Goal: Obtain resource: Obtain resource

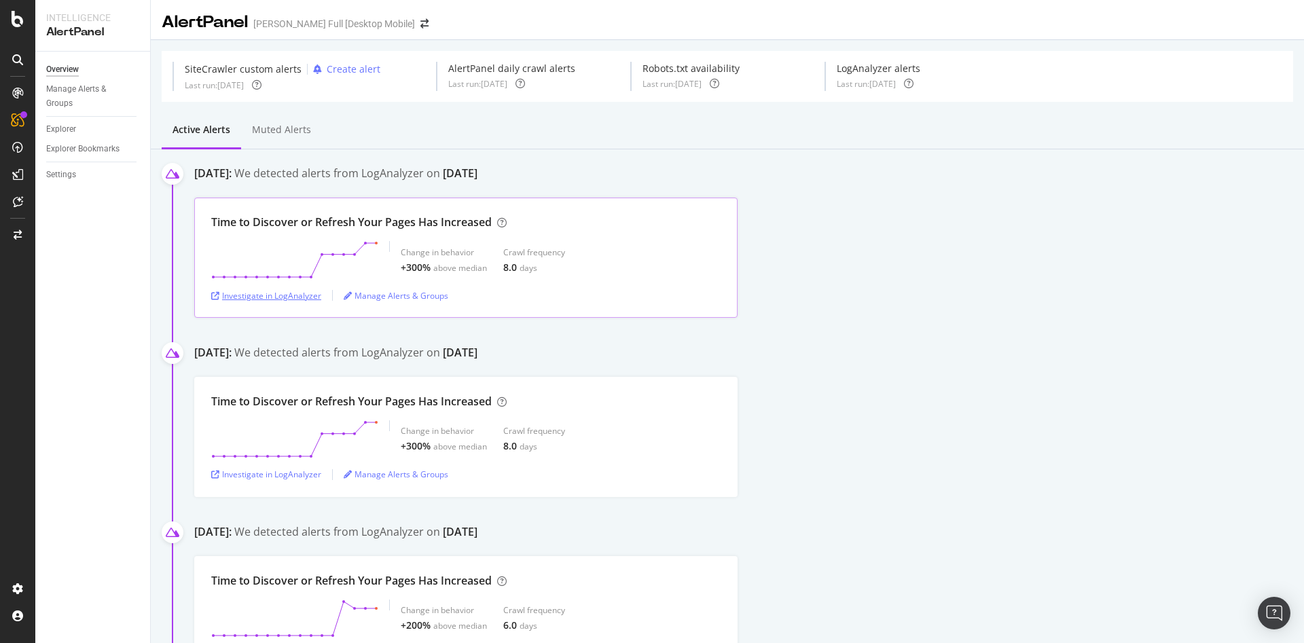
click at [257, 296] on div "Investigate in LogAnalyzer" at bounding box center [266, 296] width 110 height 12
click at [273, 298] on div "Investigate in LogAnalyzer" at bounding box center [266, 296] width 110 height 12
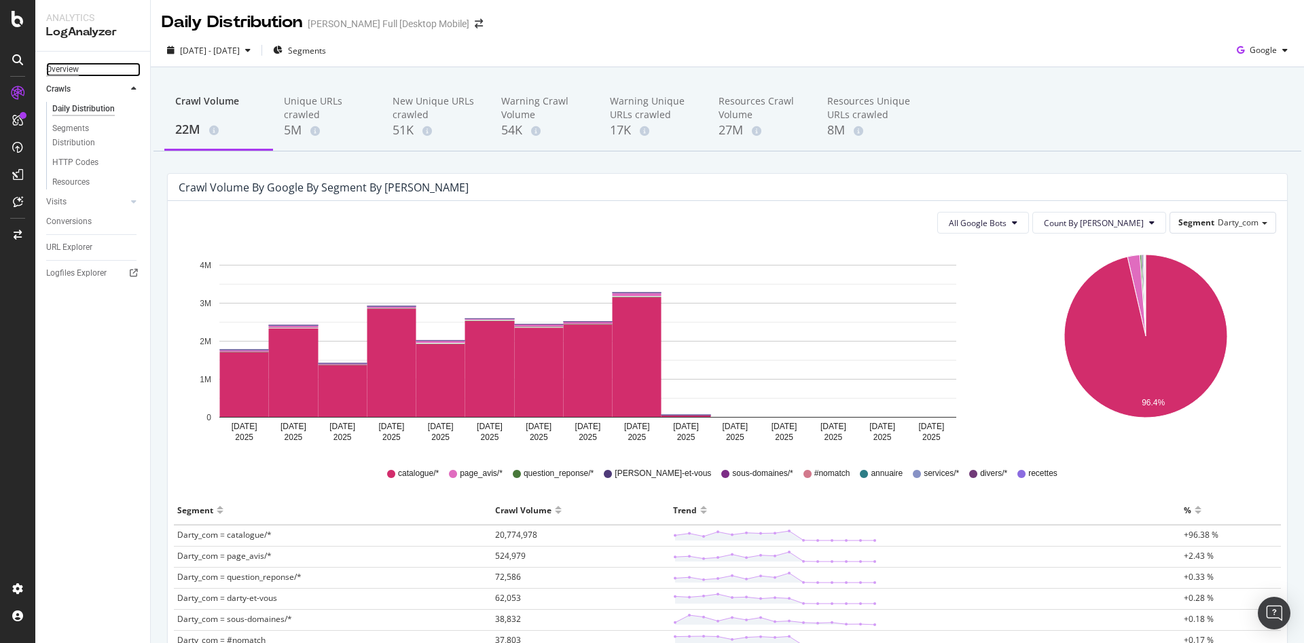
click at [69, 69] on div "Overview" at bounding box center [62, 69] width 33 height 14
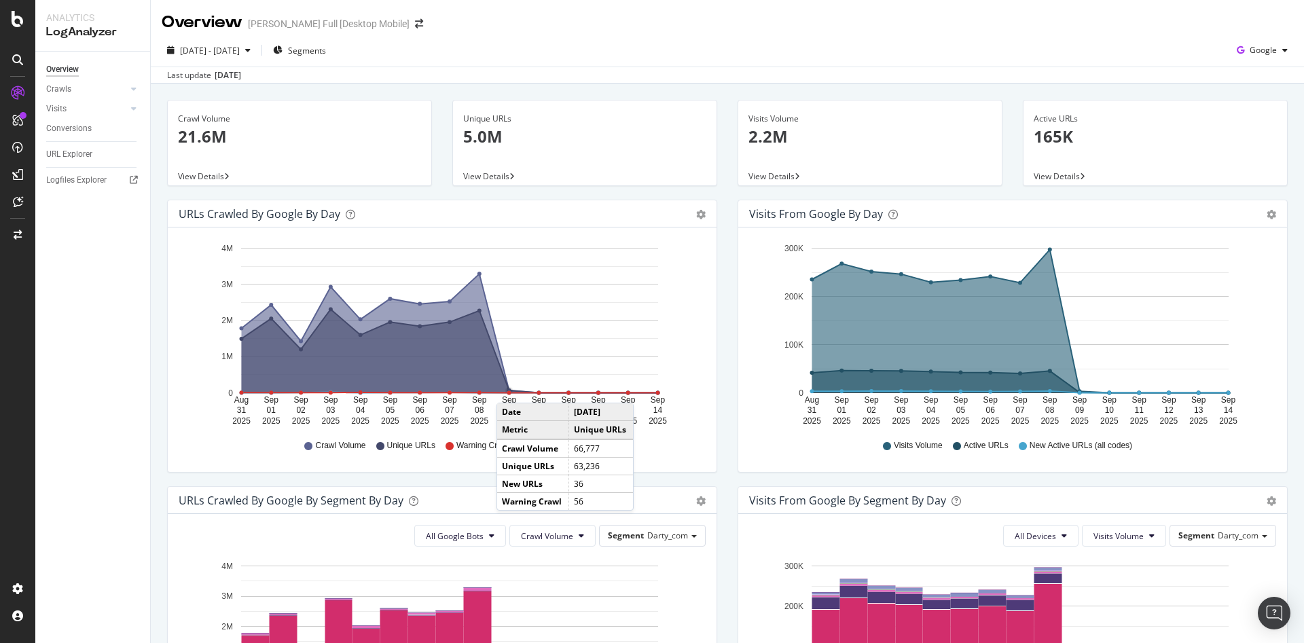
click at [510, 389] on circle "A chart." at bounding box center [509, 391] width 4 height 4
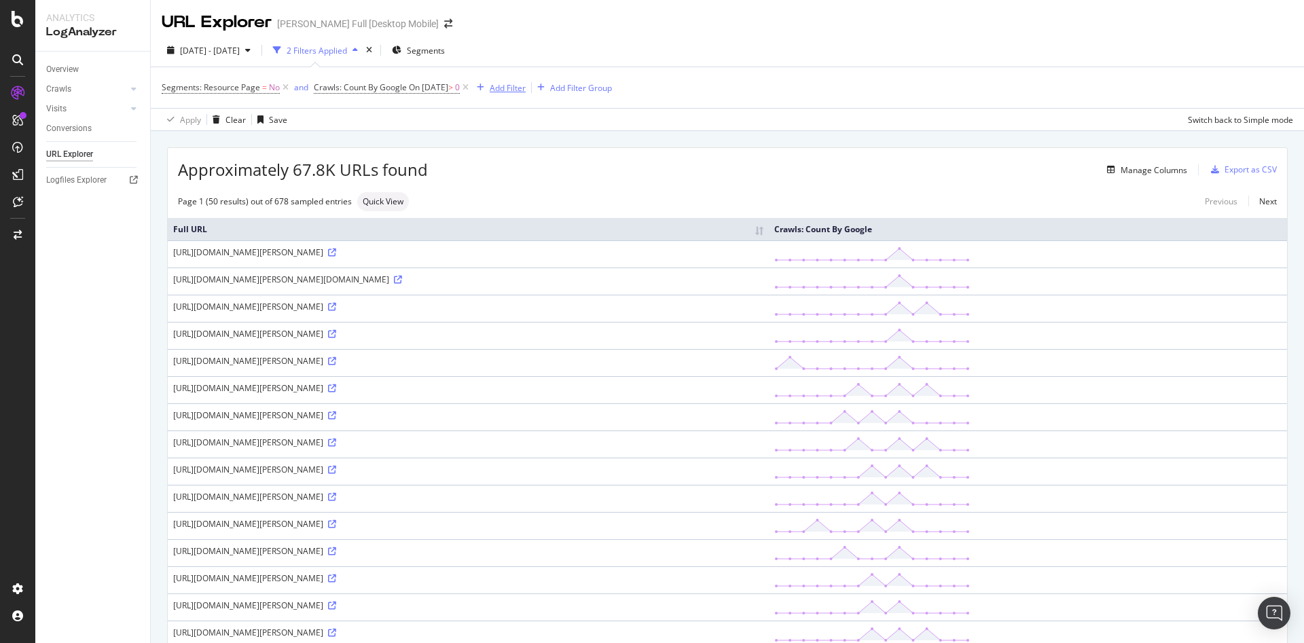
click at [526, 88] on div "Add Filter" at bounding box center [508, 88] width 36 height 12
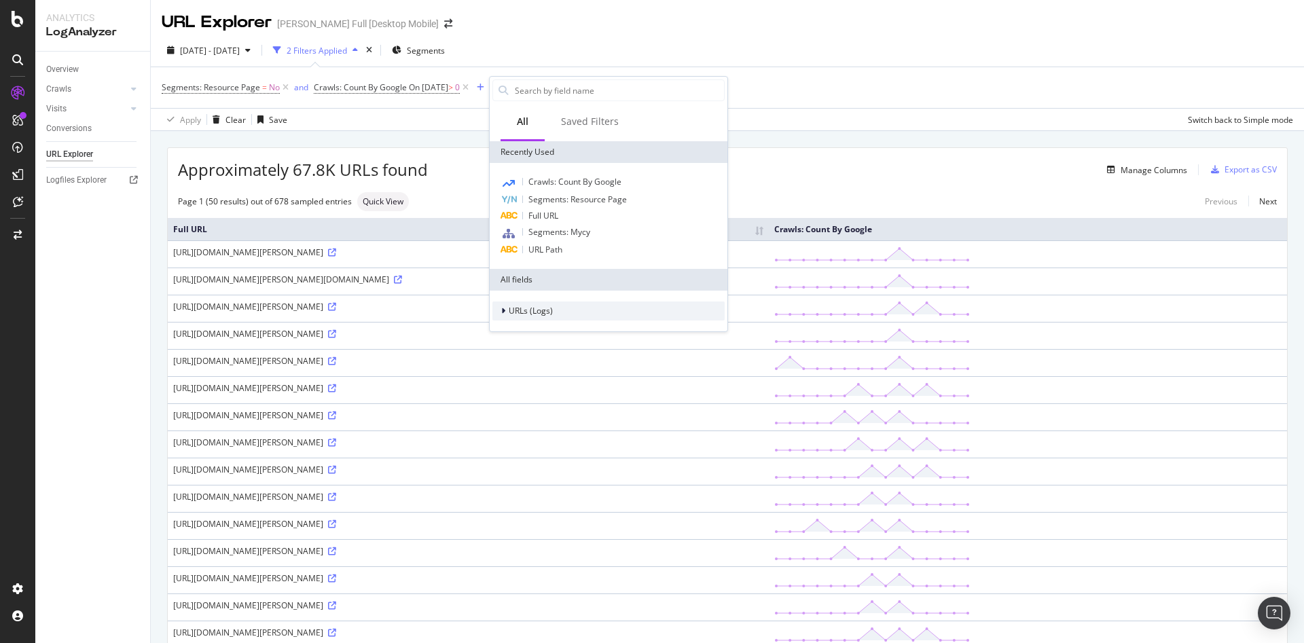
click at [536, 311] on span "URLs (Logs)" at bounding box center [531, 311] width 44 height 12
click at [557, 331] on span "URL Scheme" at bounding box center [541, 330] width 48 height 12
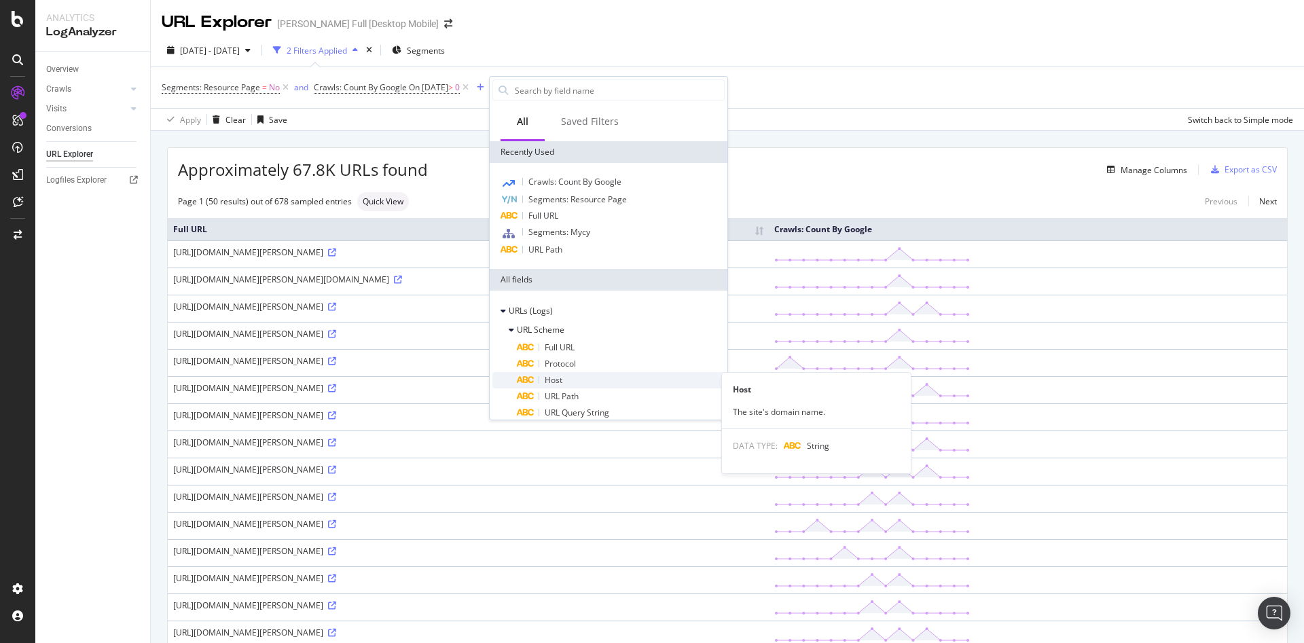
click at [581, 378] on div "Host" at bounding box center [621, 380] width 208 height 16
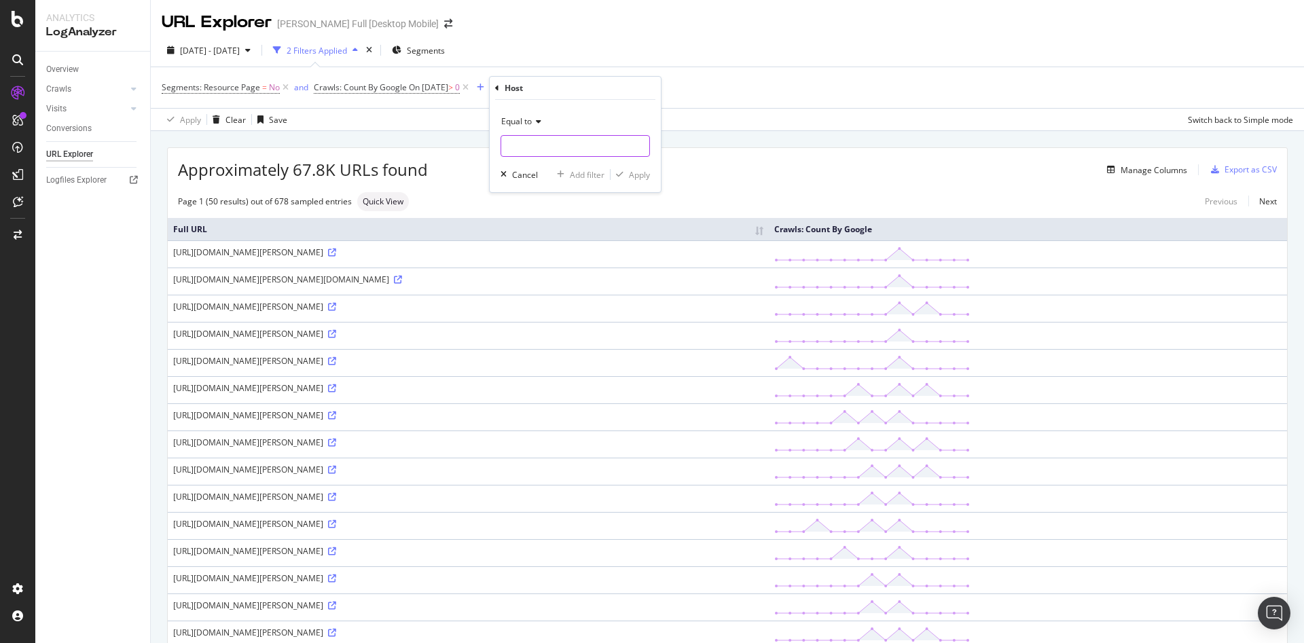
click at [554, 143] on input "text" at bounding box center [575, 146] width 148 height 22
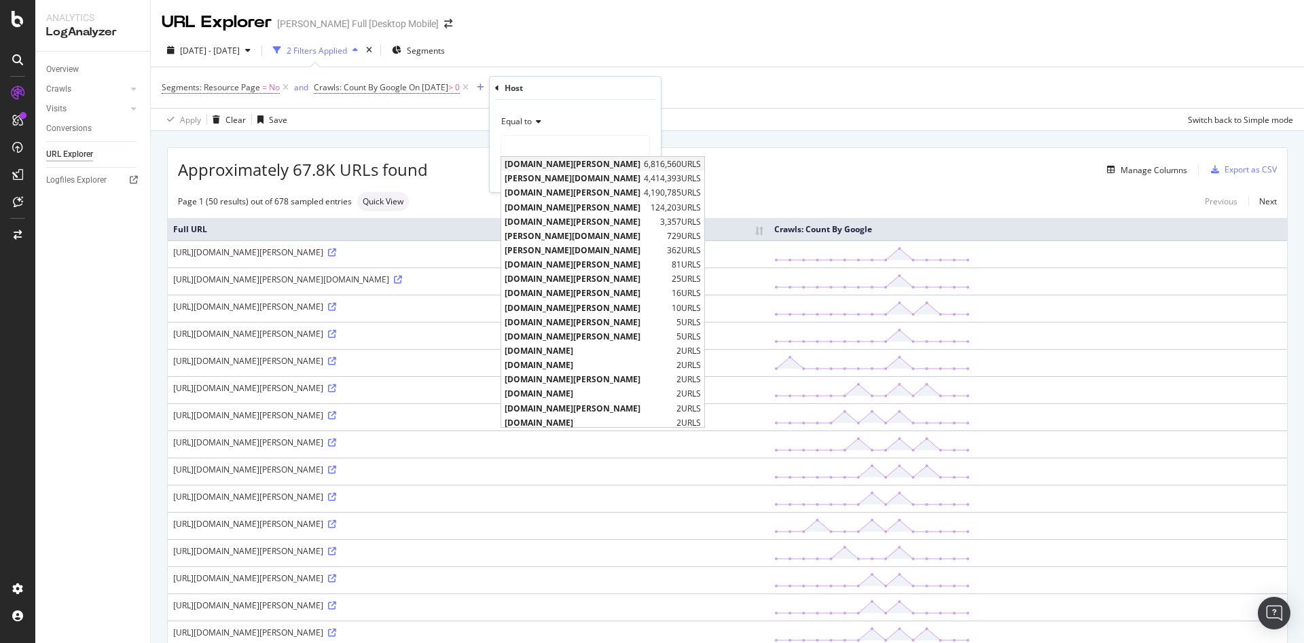
click at [560, 166] on span "www.darty.com" at bounding box center [573, 164] width 136 height 12
type input "www.darty.com"
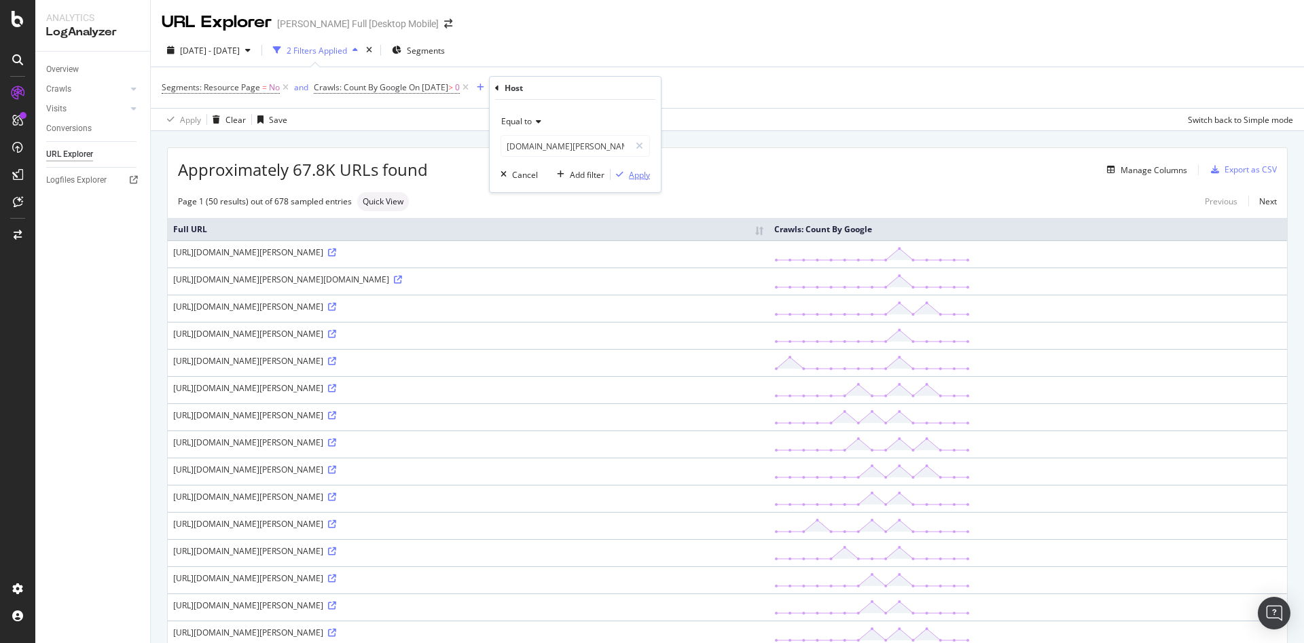
click at [645, 177] on div "Apply" at bounding box center [639, 175] width 21 height 12
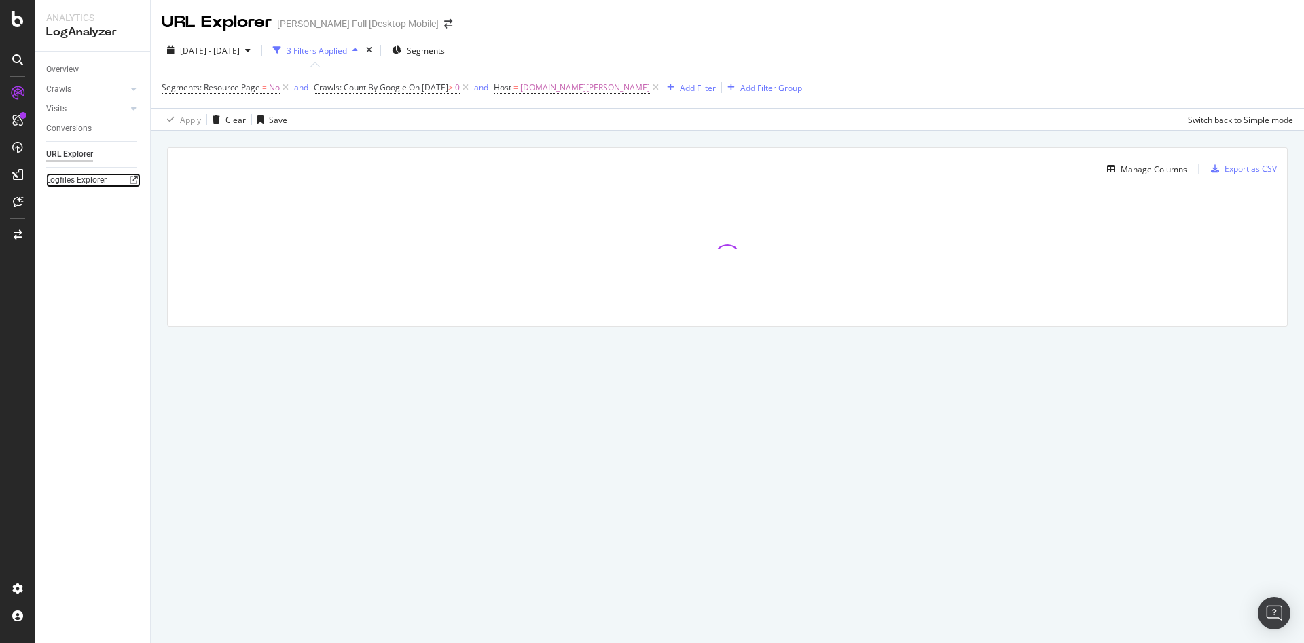
click at [134, 179] on icon at bounding box center [134, 180] width 8 height 8
click at [133, 88] on icon at bounding box center [133, 89] width 5 height 8
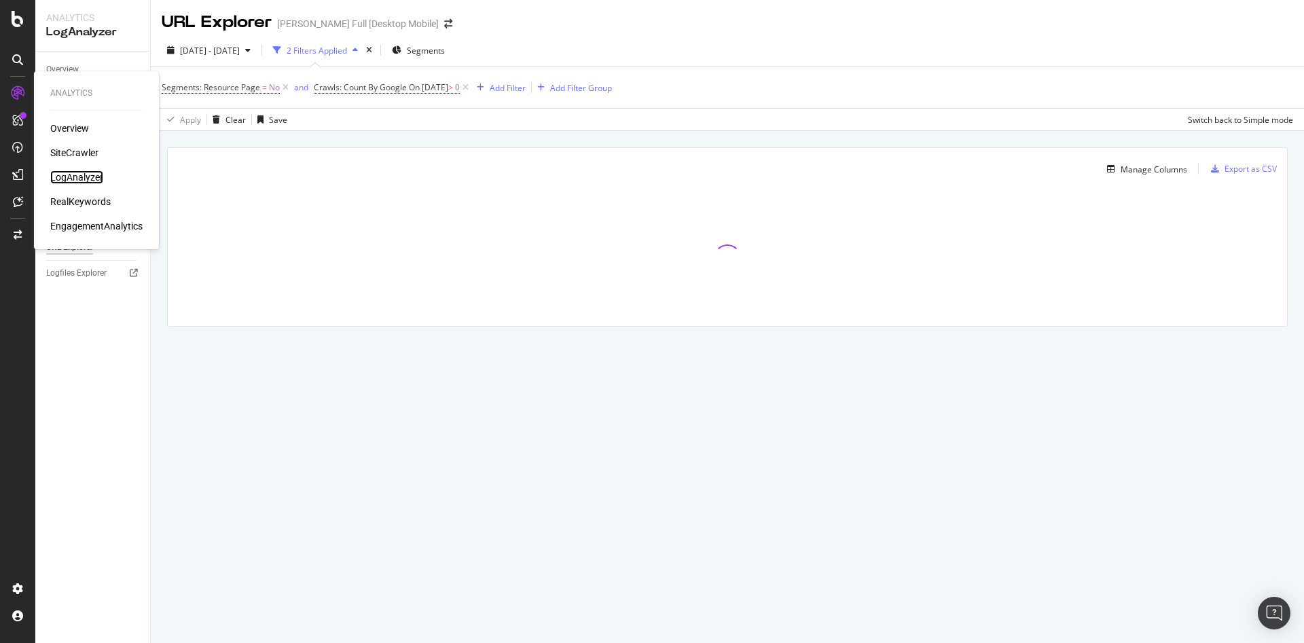
click at [79, 179] on div "LogAnalyzer" at bounding box center [76, 177] width 53 height 14
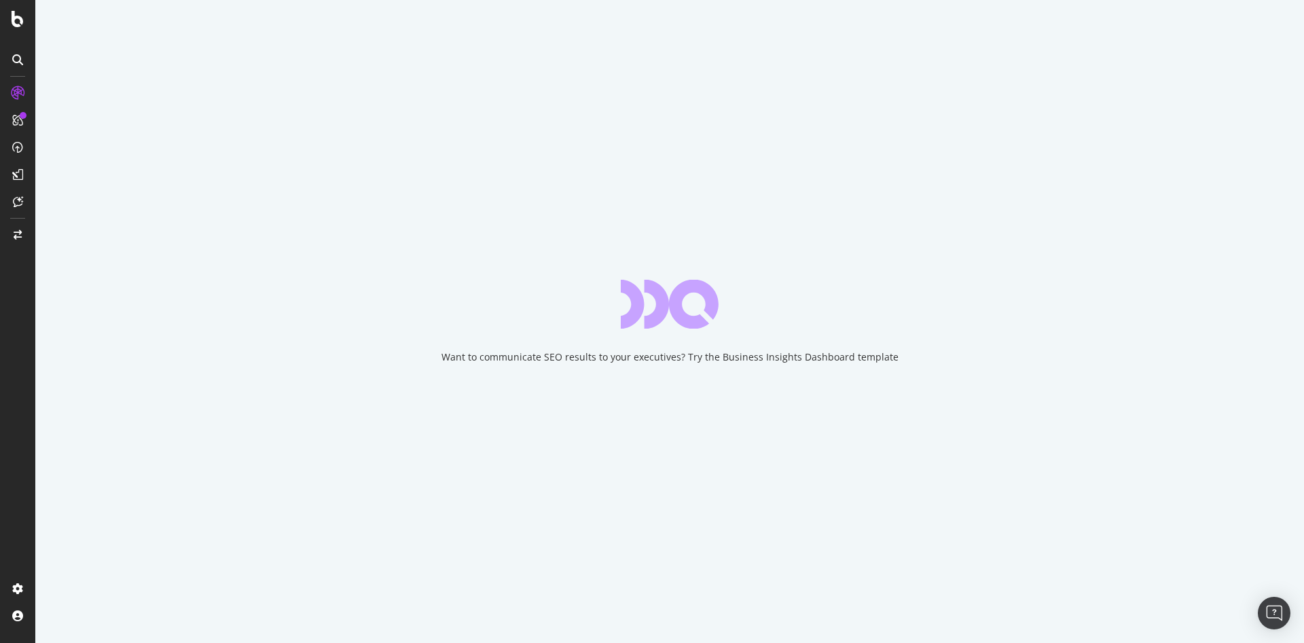
click at [877, 632] on div "Want to communicate SEO results to your executives? Try the Business Insights D…" at bounding box center [669, 321] width 1269 height 643
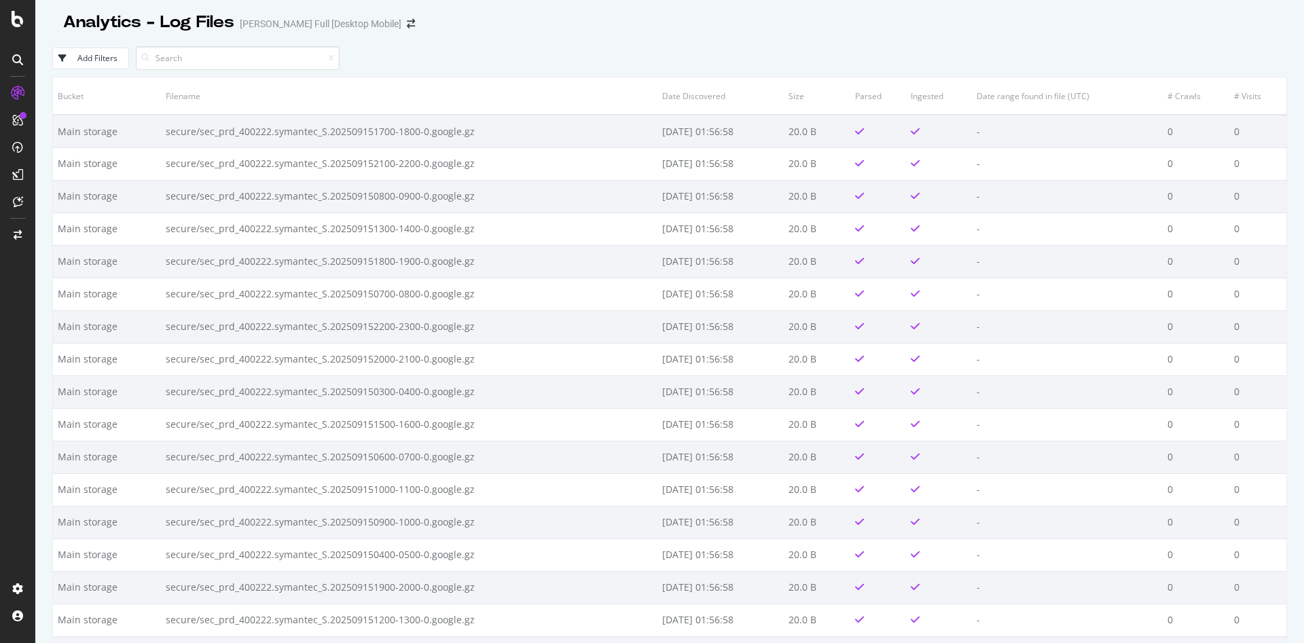
drag, startPoint x: 1284, startPoint y: 190, endPoint x: 1279, endPoint y: 236, distance: 47.1
click at [1279, 365] on div "Analytics - Log Files [PERSON_NAME] Full [Desktop Mobile] Add Filters Bucket Fi…" at bounding box center [669, 321] width 1269 height 643
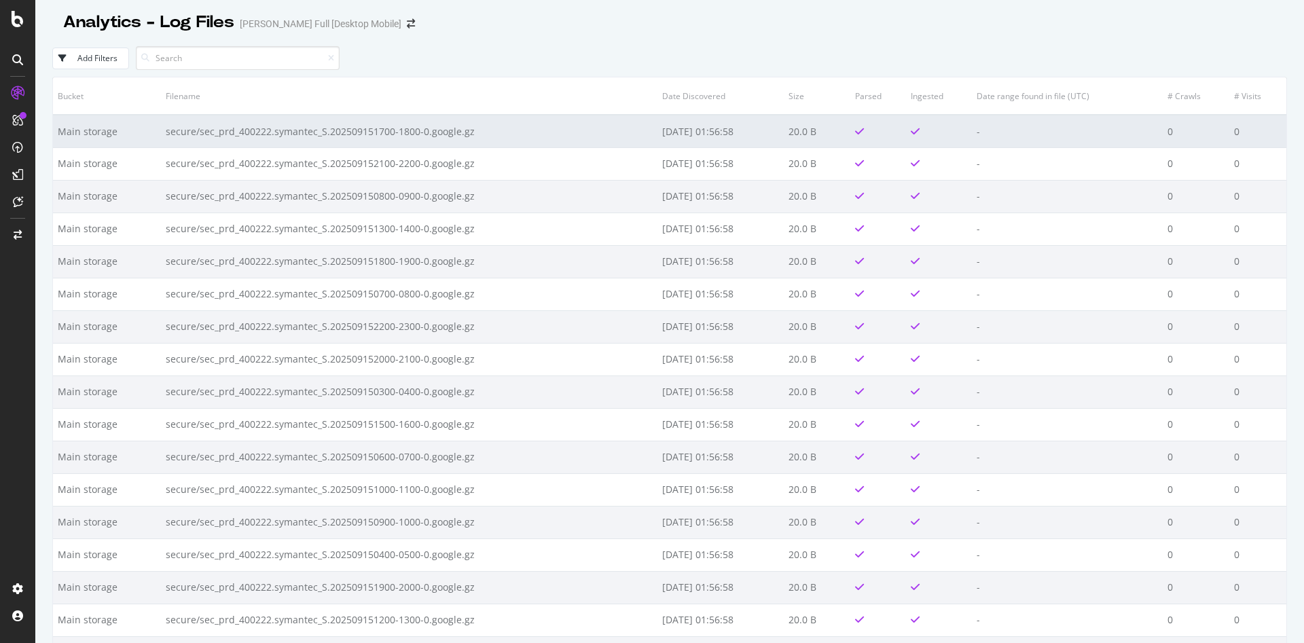
click at [276, 135] on td "secure/sec_prd_400222.symantec_S.202509151700-1800-0.google.gz" at bounding box center [409, 131] width 497 height 33
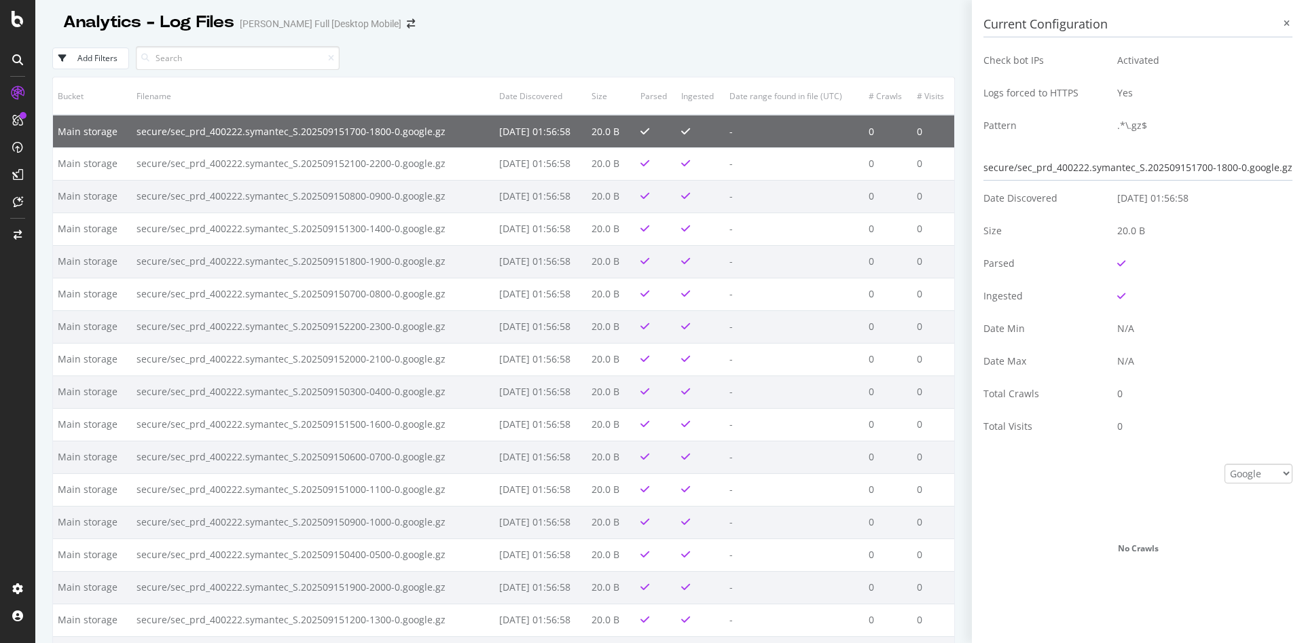
click at [1009, 168] on div "secure/sec_prd_400222.symantec_S.202509151700-1800-0.google.gz" at bounding box center [1138, 168] width 309 height 25
copy div "secure/sec_prd_400222.symantec_S.202509151700-1800-0.google.gz"
drag, startPoint x: 295, startPoint y: 132, endPoint x: 994, endPoint y: 168, distance: 700.5
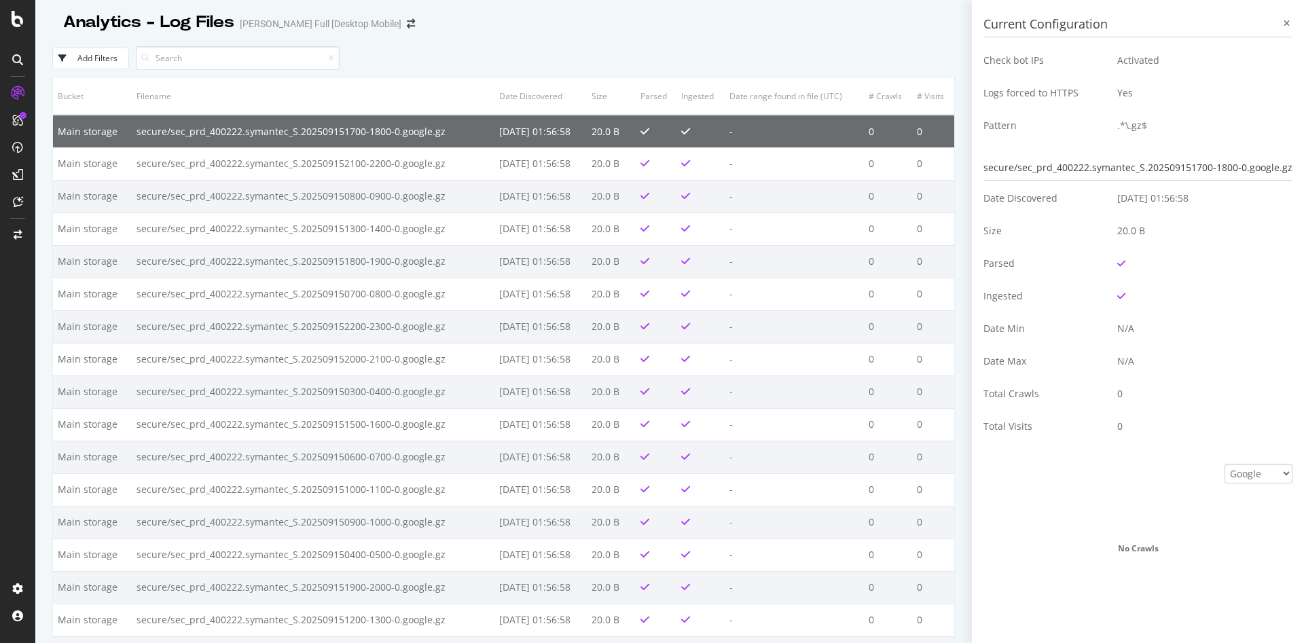
click at [994, 168] on div "secure/sec_prd_400222.symantec_S.202509151700-1800-0.google.gz" at bounding box center [1138, 168] width 309 height 25
copy div "secure/sec_prd_400222.symantec_S.202509151700-1800-0.google.gz"
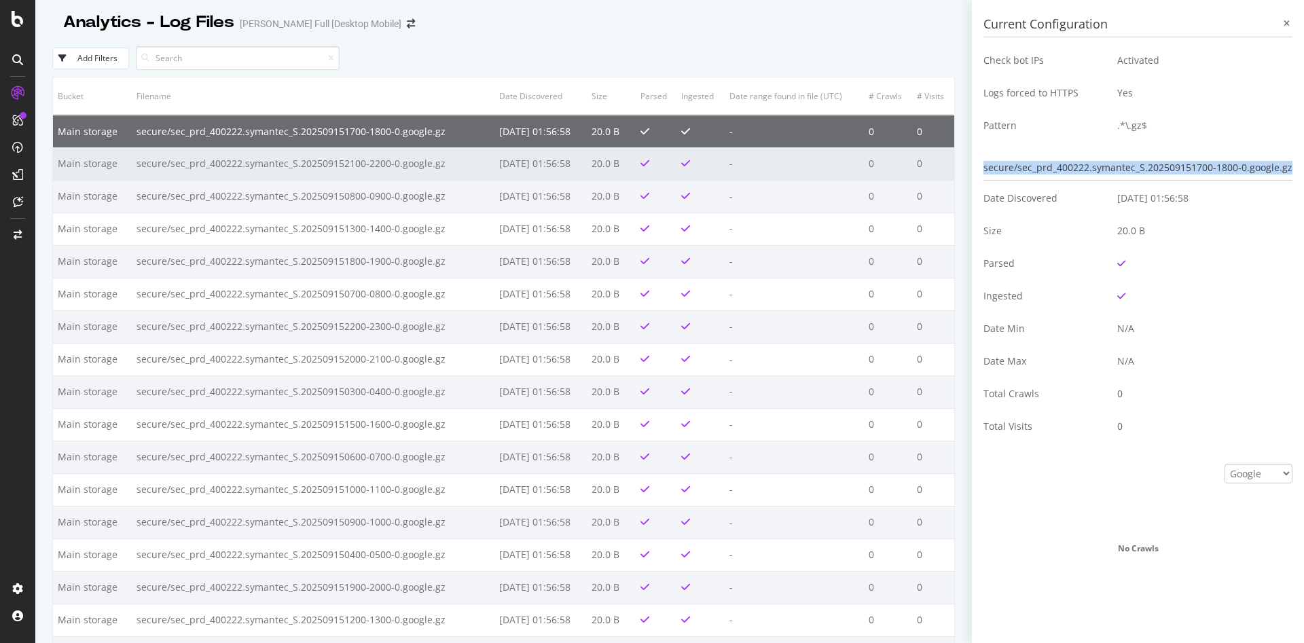
drag, startPoint x: 59, startPoint y: 165, endPoint x: 578, endPoint y: 173, distance: 519.0
click at [578, 173] on tr "Main storage secure/sec_prd_400222.symantec_S.202509152100-2200-0.google.gz [DA…" at bounding box center [503, 163] width 901 height 33
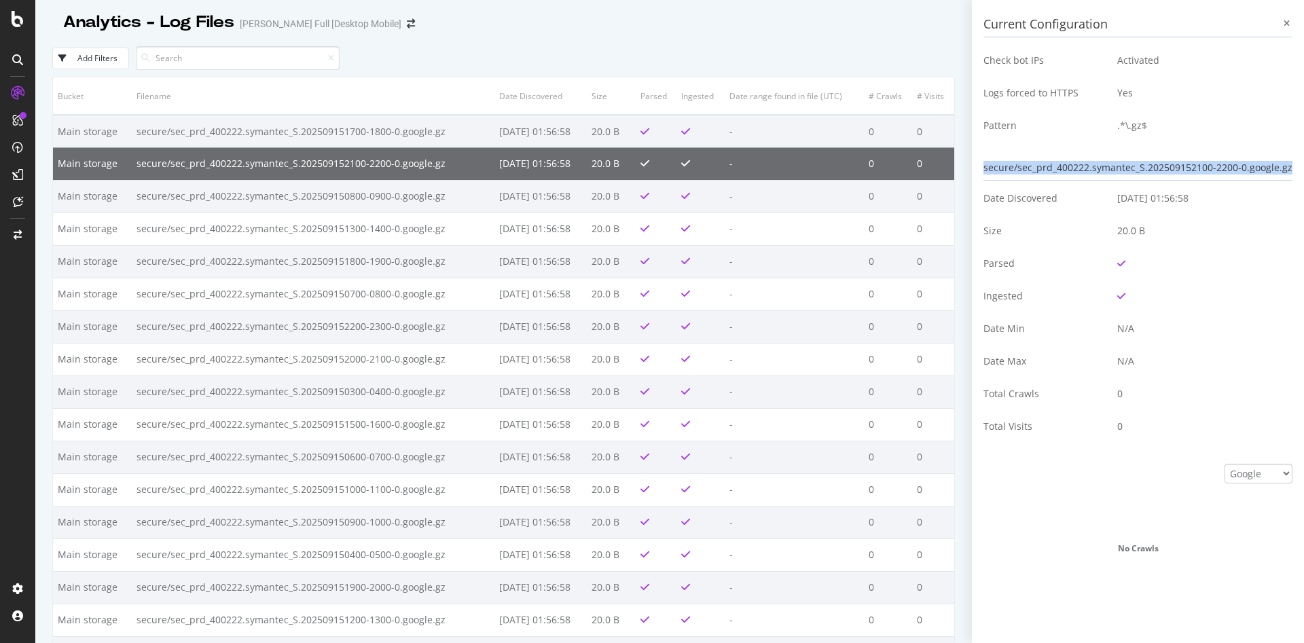
drag, startPoint x: 557, startPoint y: 163, endPoint x: 50, endPoint y: 132, distance: 507.7
click at [49, 132] on div "Analytics - Log Files [PERSON_NAME] Full [Desktop Mobile] Add Filters Bucket Fi…" at bounding box center [669, 321] width 1269 height 643
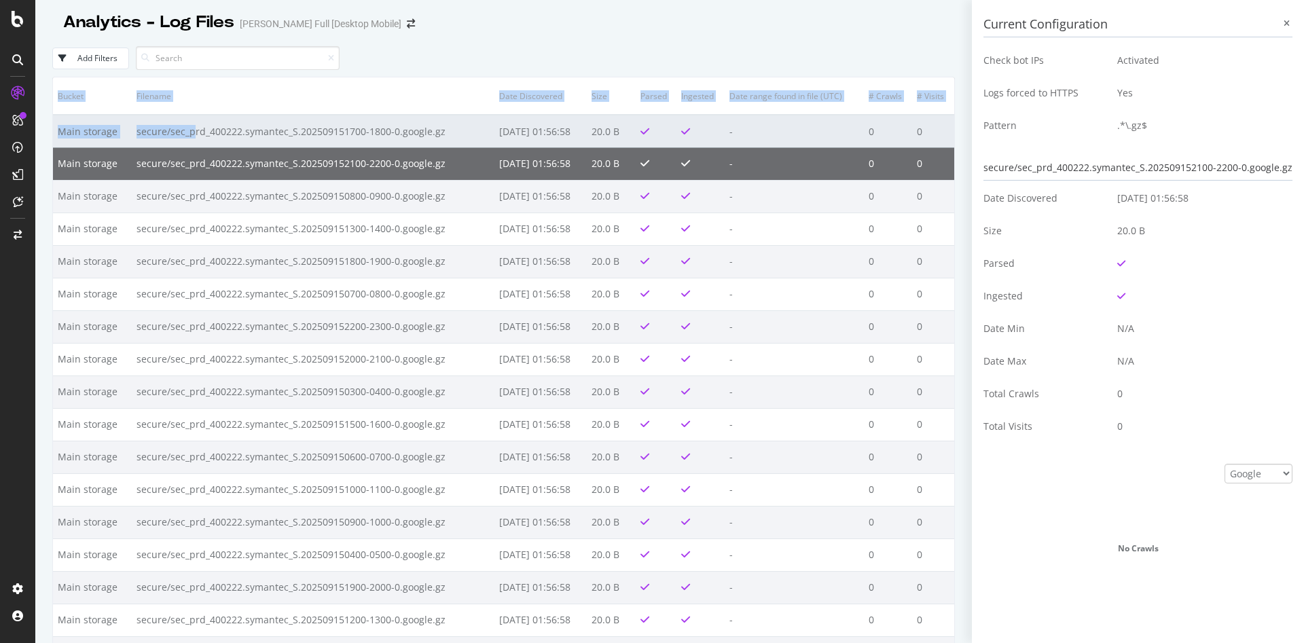
drag, startPoint x: 52, startPoint y: 131, endPoint x: 187, endPoint y: 132, distance: 135.2
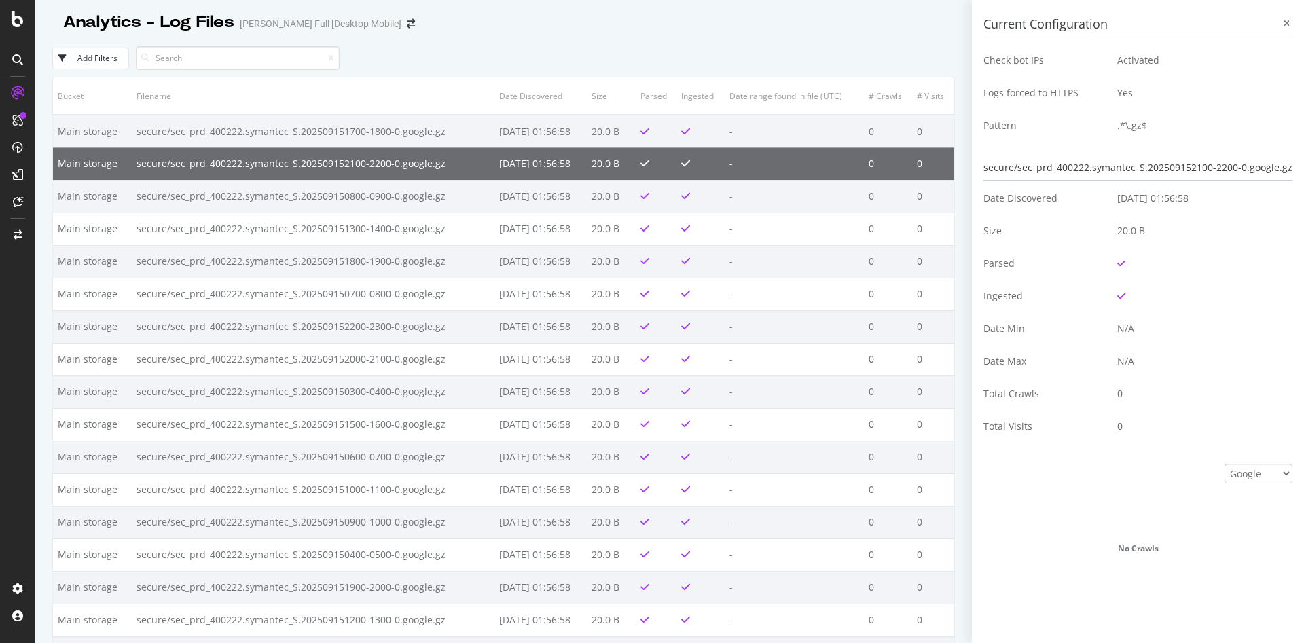
click at [423, 65] on div "Add Filters" at bounding box center [503, 57] width 903 height 37
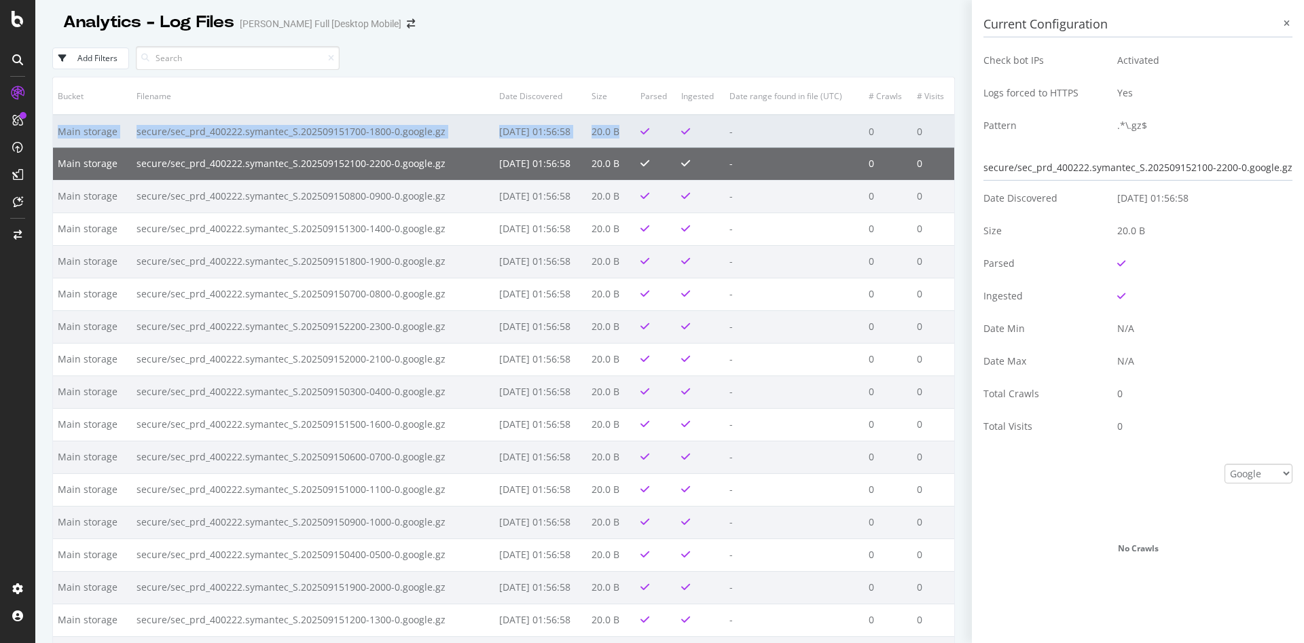
drag, startPoint x: 56, startPoint y: 130, endPoint x: 615, endPoint y: 143, distance: 558.5
click at [615, 143] on tr "Main storage secure/sec_prd_400222.symantec_S.202509151700-1800-0.google.gz [DA…" at bounding box center [503, 131] width 901 height 33
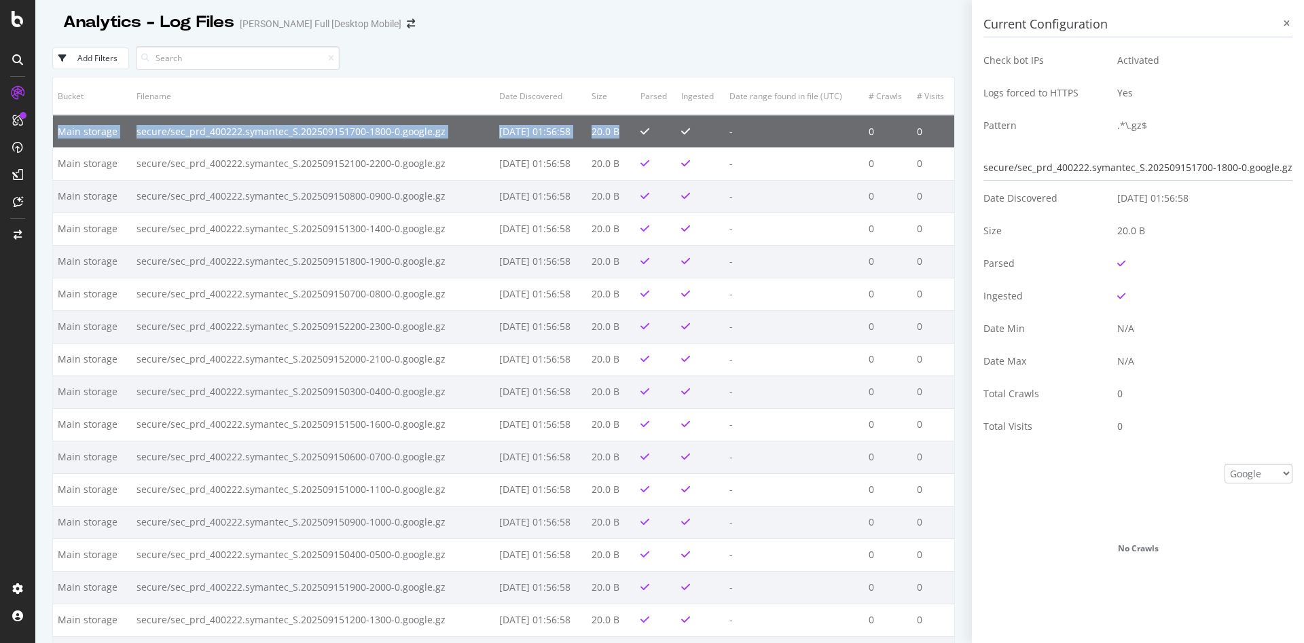
copy tr "Main storage secure/sec_prd_400222.symantec_S.202509151700-1800-0.google.gz [DA…"
